Goal: Task Accomplishment & Management: Manage account settings

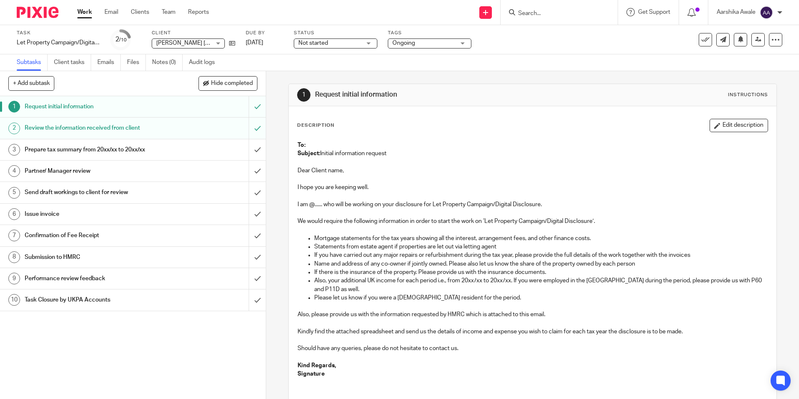
scroll to position [87, 0]
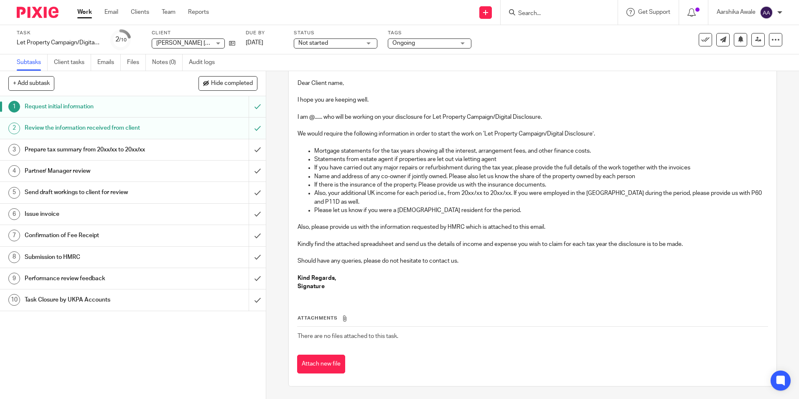
click at [560, 9] on form at bounding box center [561, 12] width 89 height 10
click at [547, 13] on input "Search" at bounding box center [554, 14] width 75 height 8
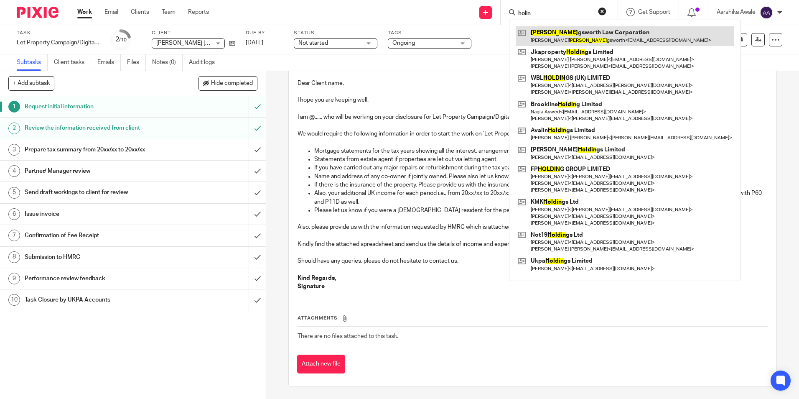
type input "holin"
click at [565, 33] on link at bounding box center [625, 35] width 219 height 19
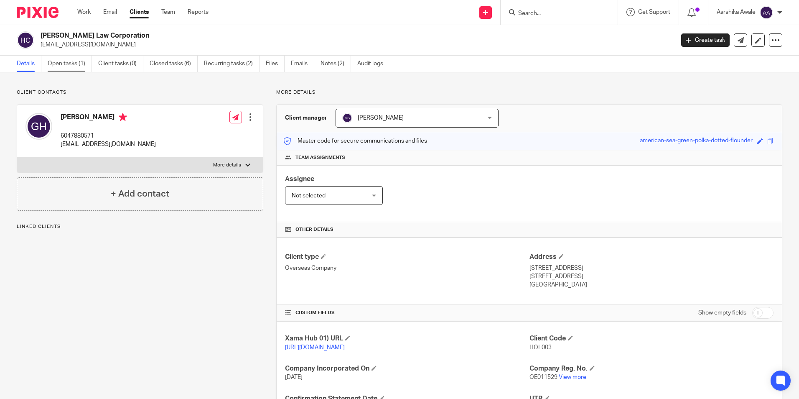
click at [69, 63] on link "Open tasks (1)" at bounding box center [70, 64] width 44 height 16
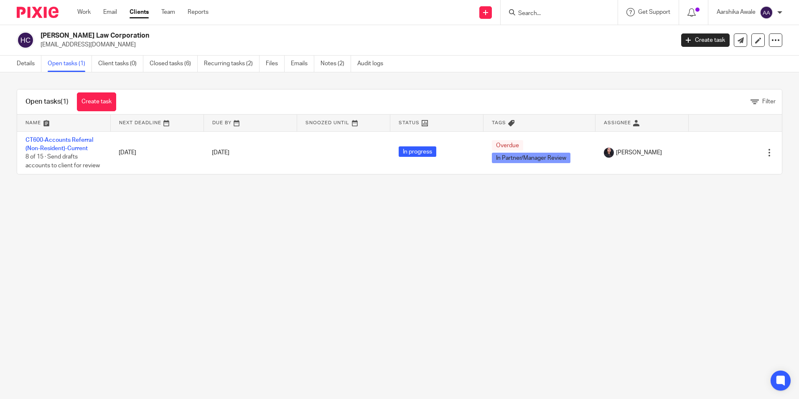
click at [582, 236] on main "Hollingsworth Law Corporation ghollingsworth.hlc@gmail.com Create task Update f…" at bounding box center [399, 199] width 799 height 399
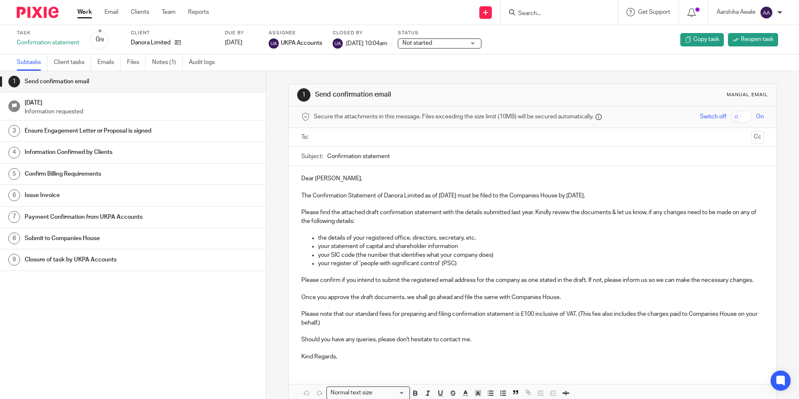
click at [592, 86] on div "1 Send confirmation email Manual email" at bounding box center [532, 95] width 487 height 22
click at [50, 16] on img at bounding box center [38, 12] width 42 height 11
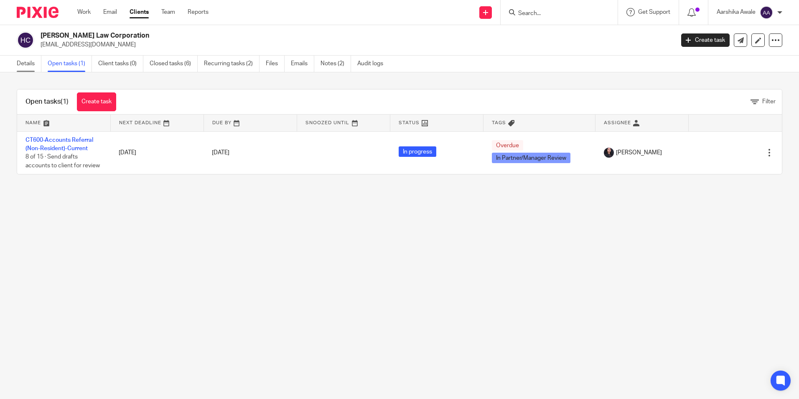
click at [33, 66] on link "Details" at bounding box center [29, 64] width 25 height 16
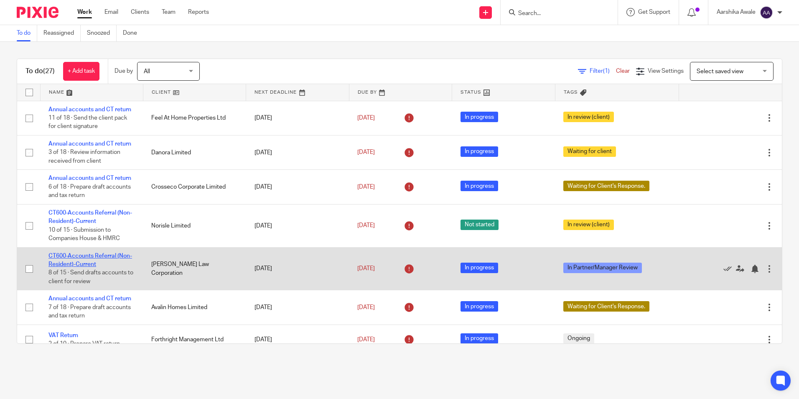
click at [81, 256] on link "CT600-Accounts Referral (Non-Resident)-Current" at bounding box center [90, 260] width 84 height 14
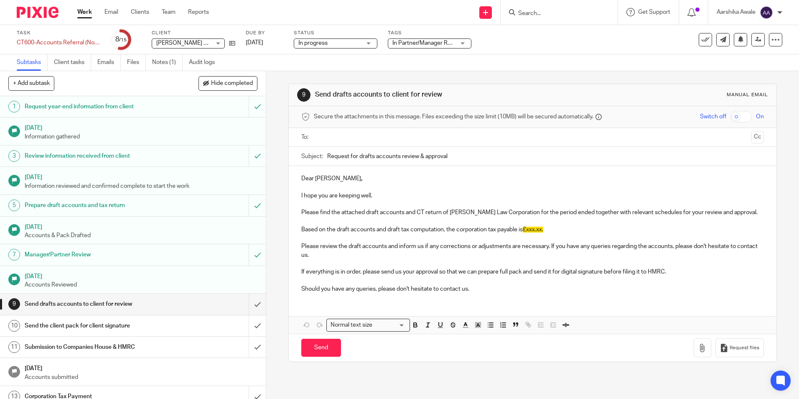
click at [282, 239] on div "9 Send drafts accounts to client for review Manual email Secure the attachments…" at bounding box center [532, 235] width 533 height 328
click at [430, 40] on span "In Partner/Manager Review" at bounding box center [423, 43] width 63 height 9
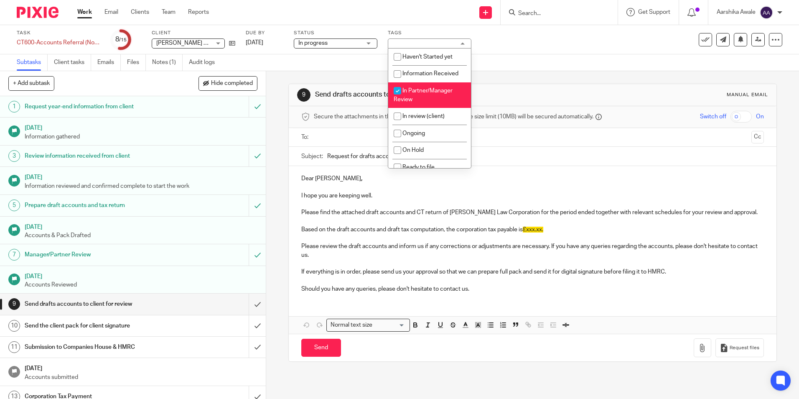
click at [415, 86] on li "In Partner/Manager Review" at bounding box center [429, 94] width 83 height 25
checkbox input "false"
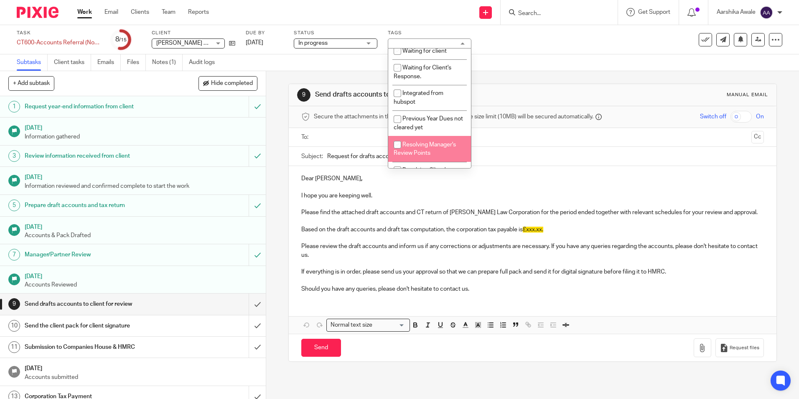
scroll to position [186, 0]
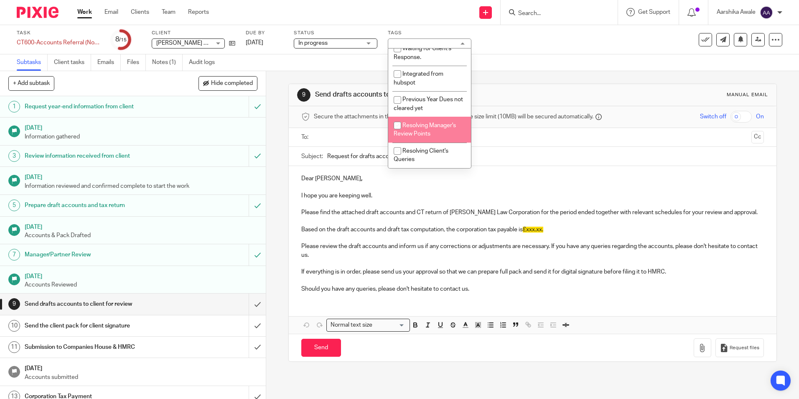
click at [416, 140] on li "Resolving Manager's Review Points" at bounding box center [429, 129] width 83 height 25
checkbox input "true"
click at [586, 64] on div "Subtasks Client tasks Emails Files Notes (1) Audit logs" at bounding box center [399, 62] width 799 height 17
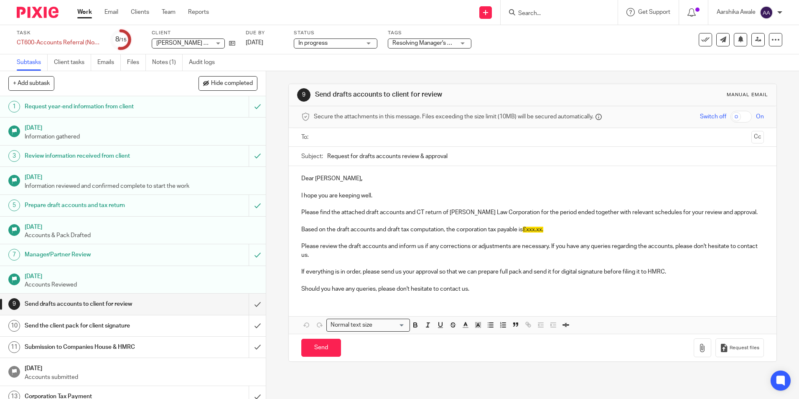
click at [26, 14] on img at bounding box center [38, 12] width 42 height 11
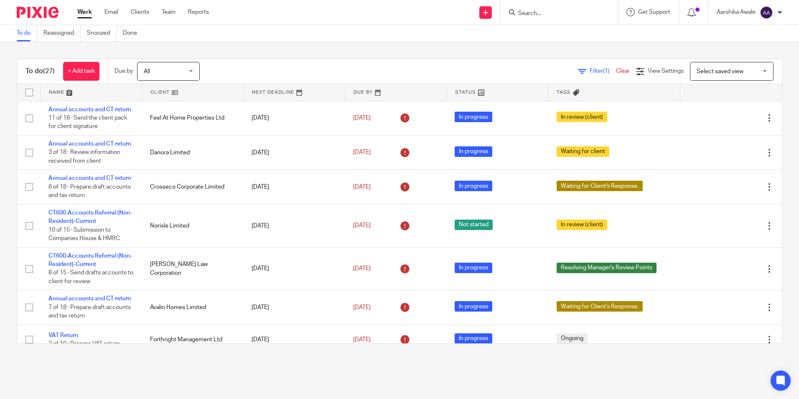
click at [7, 64] on div "To do (27) + Add task Due by All All Today Tomorrow This week Next week This mo…" at bounding box center [399, 201] width 799 height 318
